Goal: Find specific page/section: Find specific page/section

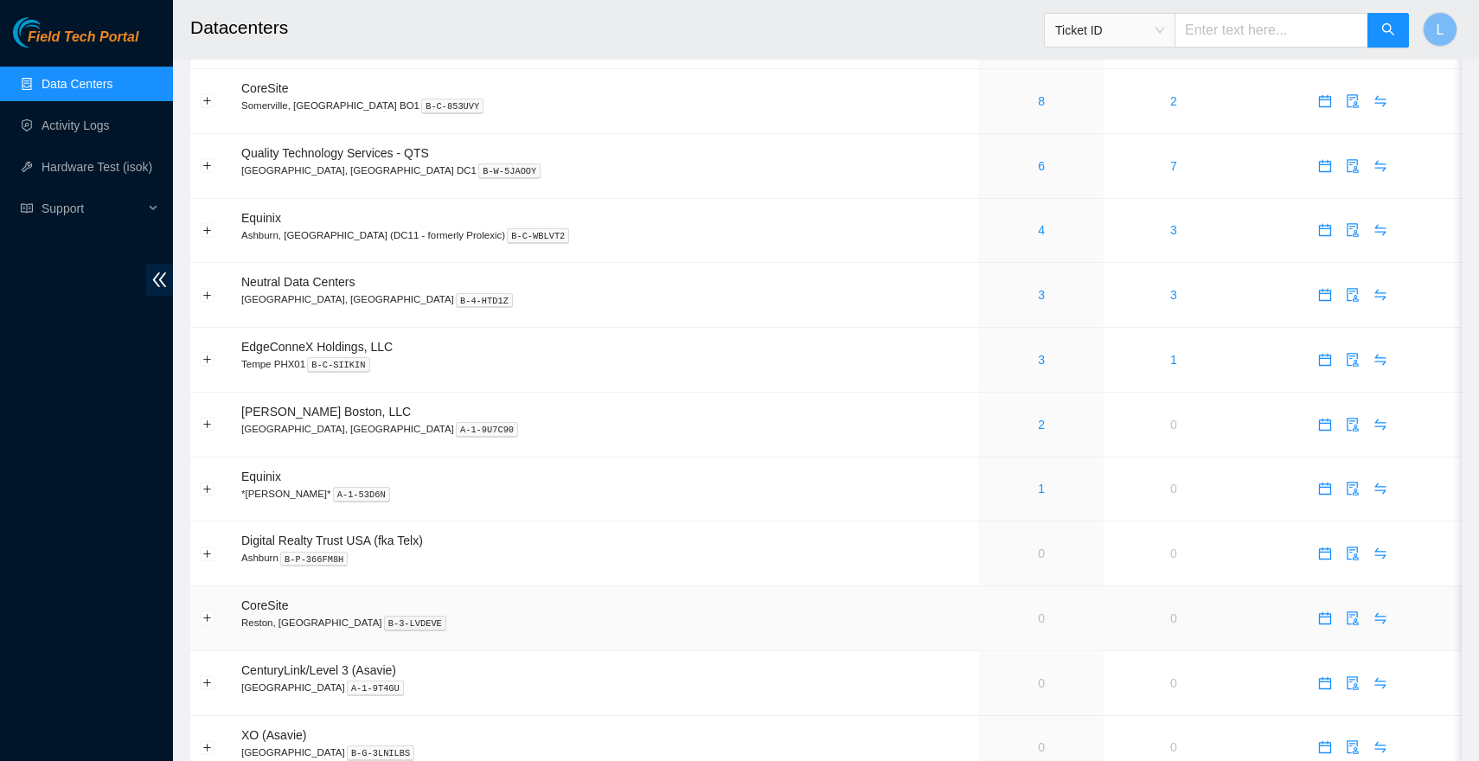
scroll to position [564, 0]
drag, startPoint x: 357, startPoint y: 496, endPoint x: 298, endPoint y: 495, distance: 58.8
click at [298, 496] on p "*Ashburn* A-1-53D6N" at bounding box center [605, 495] width 728 height 16
copy kbd "A-1-53D6N"
click at [553, 497] on p "*Ashburn* A-1-53D6N" at bounding box center [605, 495] width 728 height 16
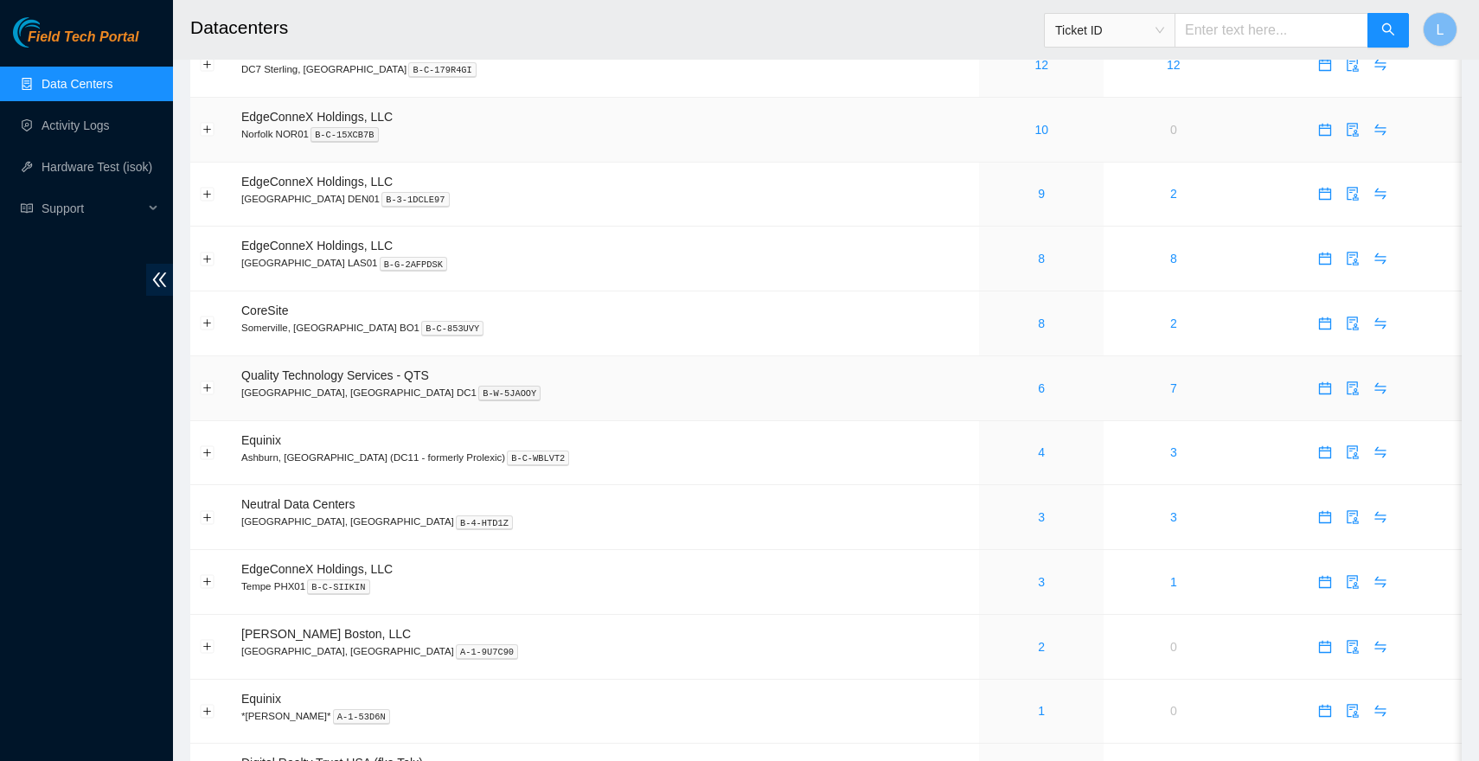
scroll to position [0, 0]
